Goal: Navigation & Orientation: Find specific page/section

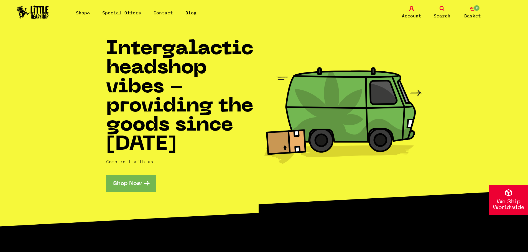
click at [90, 12] on icon at bounding box center [88, 13] width 3 height 2
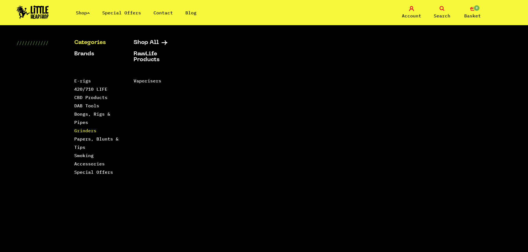
click at [85, 131] on link "Grinders" at bounding box center [85, 131] width 22 height 6
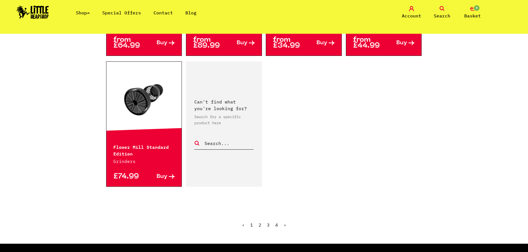
scroll to position [859, 0]
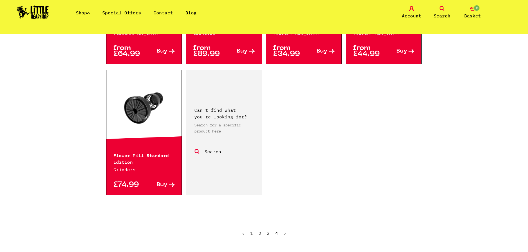
click at [261, 231] on link "2" at bounding box center [259, 234] width 3 height 6
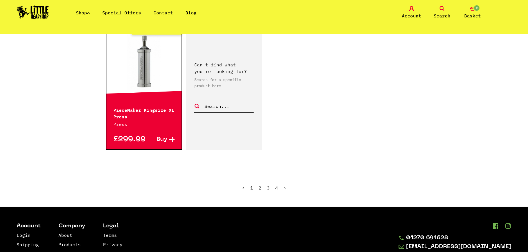
scroll to position [886, 0]
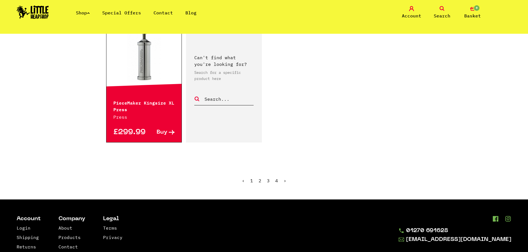
click at [268, 181] on link "3" at bounding box center [268, 181] width 3 height 6
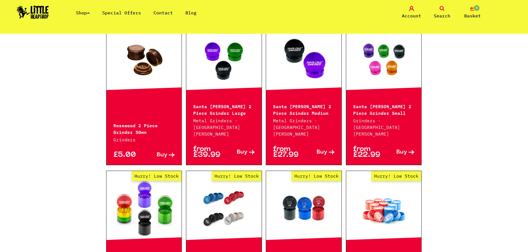
scroll to position [471, 0]
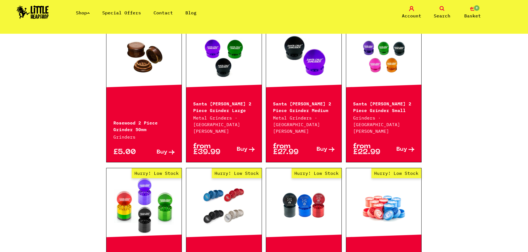
click at [211, 66] on link "Hurry! Low Stock" at bounding box center [223, 55] width 75 height 55
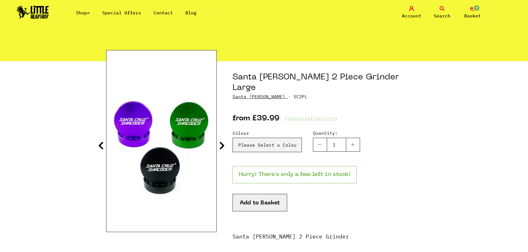
scroll to position [28, 0]
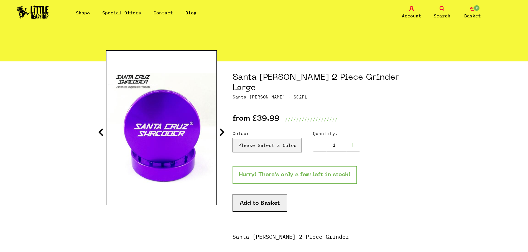
click at [77, 12] on link "Shop" at bounding box center [83, 13] width 14 height 6
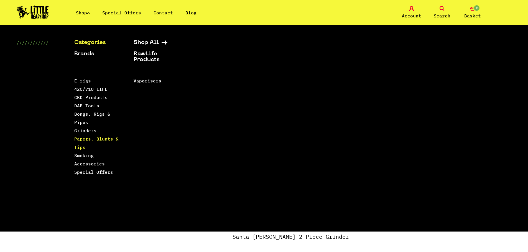
click at [80, 145] on link "Papers, Blunts & Tips" at bounding box center [96, 143] width 44 height 14
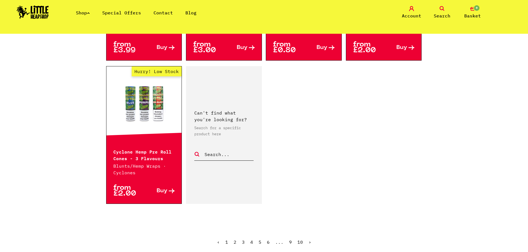
scroll to position [914, 0]
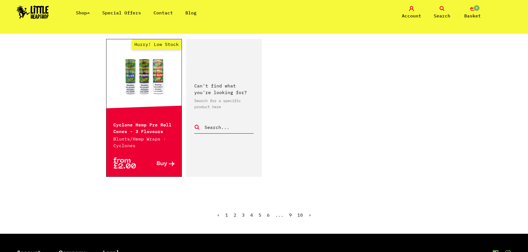
click at [236, 212] on link "2" at bounding box center [234, 215] width 3 height 6
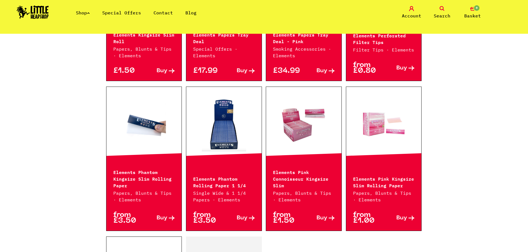
scroll to position [914, 0]
